Goal: Task Accomplishment & Management: Complete application form

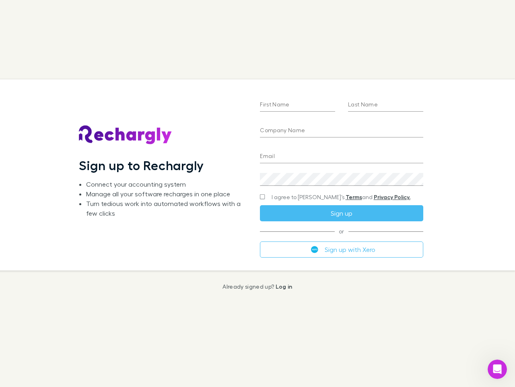
click at [258, 193] on div "First Name Last Name Company Name Email Create a password I agree to Rechargly’…" at bounding box center [342, 174] width 176 height 190
click at [298, 105] on input "First Name" at bounding box center [297, 105] width 75 height 13
click at [386, 105] on input "Last Name" at bounding box center [385, 105] width 75 height 13
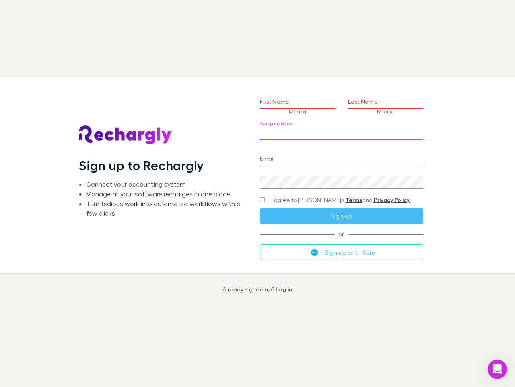
click at [341, 131] on input "Company Name" at bounding box center [341, 133] width 163 height 13
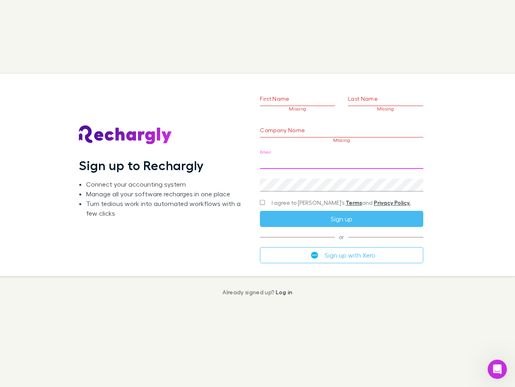
click at [341, 157] on input "Email" at bounding box center [341, 162] width 163 height 13
click at [341, 179] on div "Create a password" at bounding box center [341, 181] width 163 height 19
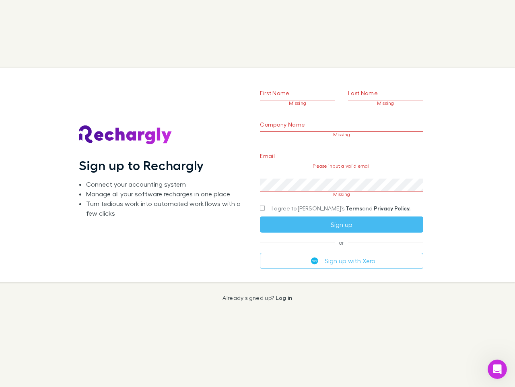
click at [326, 197] on form "First Name Missing Last Name Missing Company Name Missing Email Please input a …" at bounding box center [341, 165] width 163 height 207
